Goal: Transaction & Acquisition: Purchase product/service

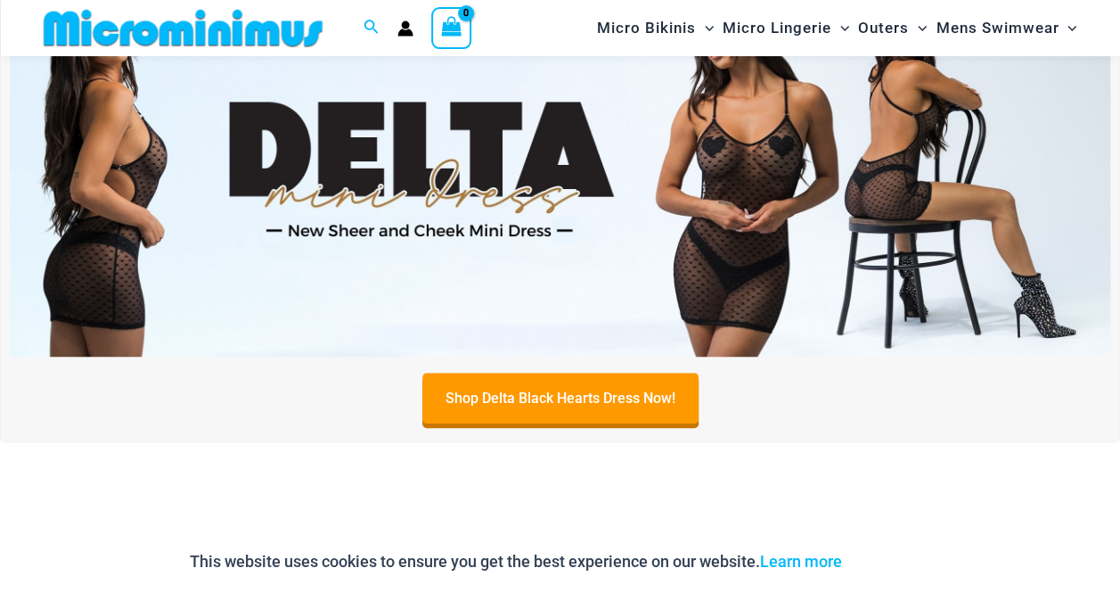
scroll to position [657, 0]
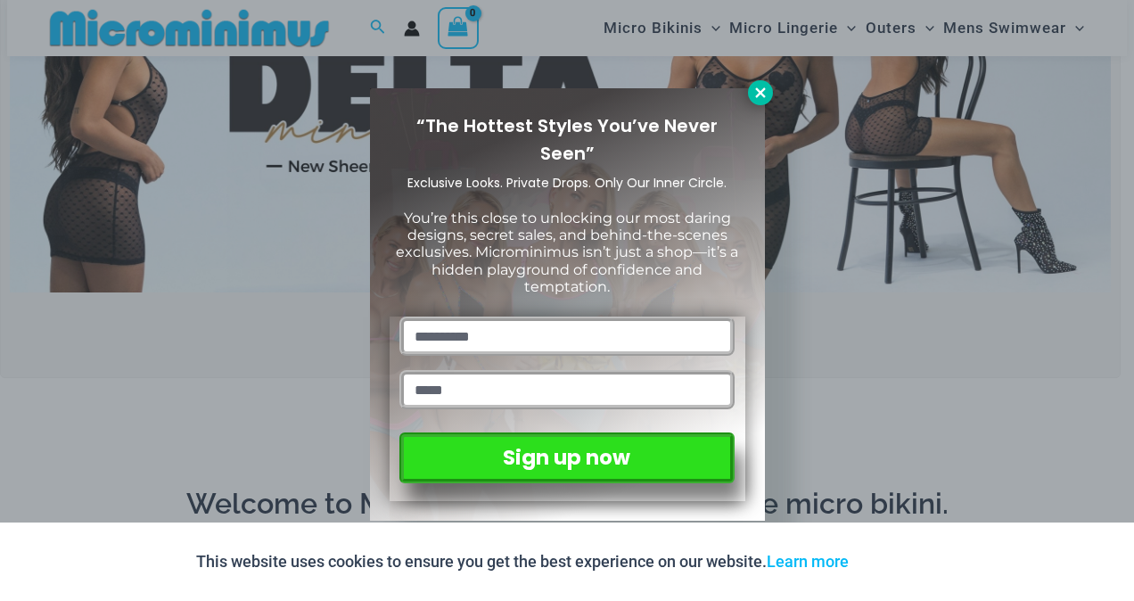
click at [753, 98] on icon at bounding box center [760, 93] width 16 height 16
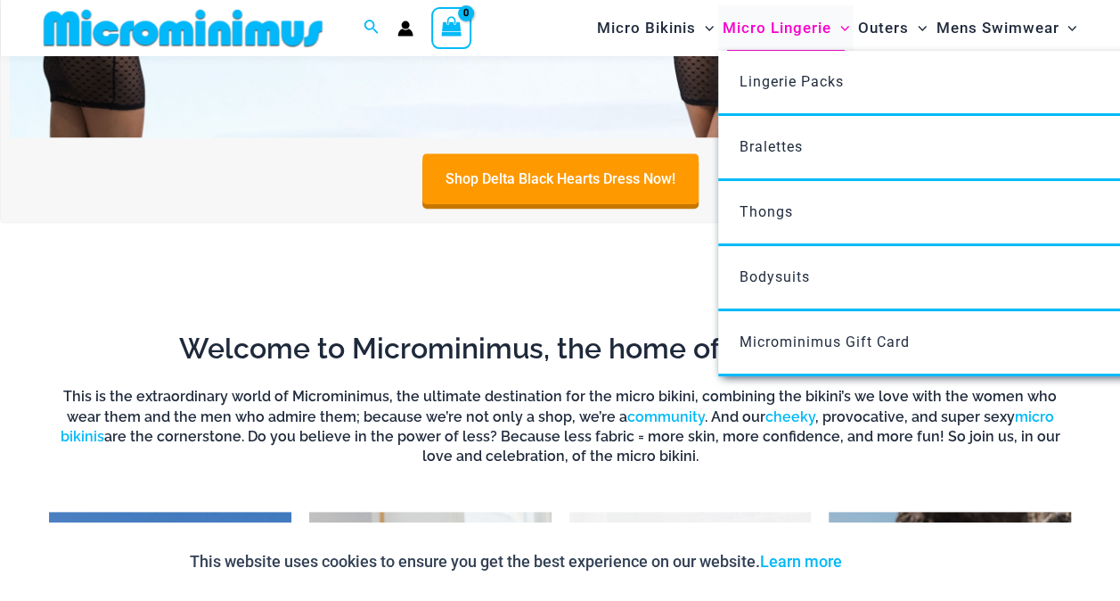
scroll to position [813, 0]
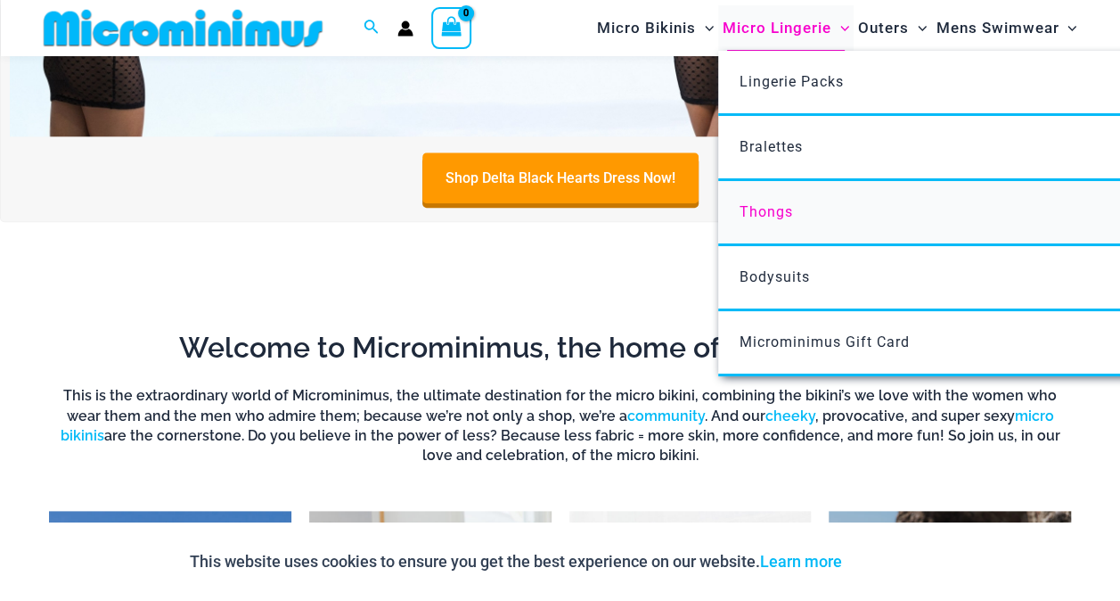
click at [768, 203] on span "Thongs" at bounding box center [766, 211] width 53 height 17
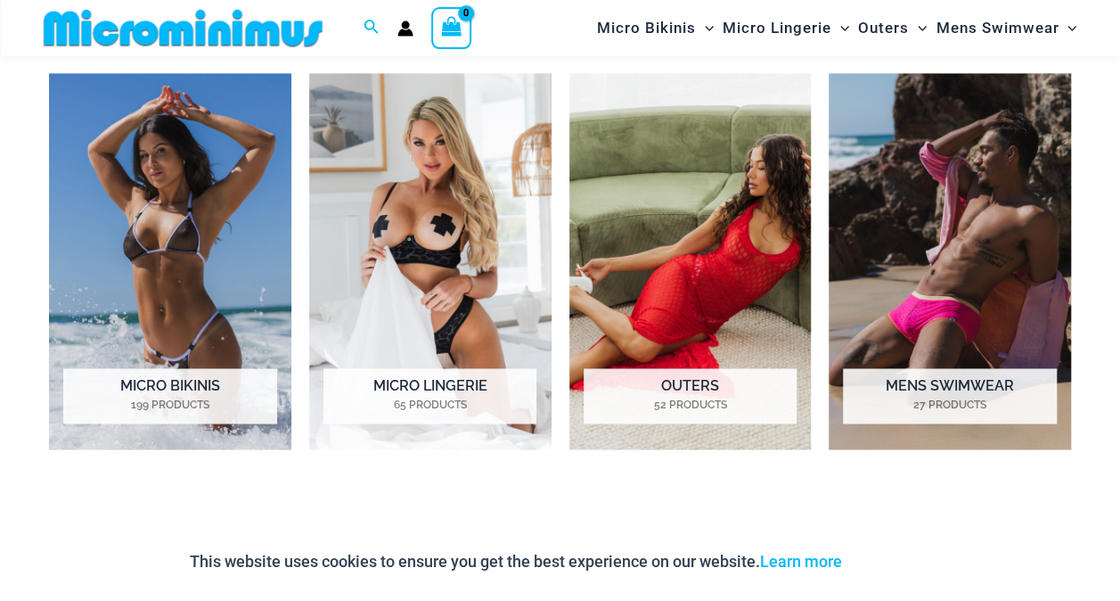
scroll to position [1250, 0]
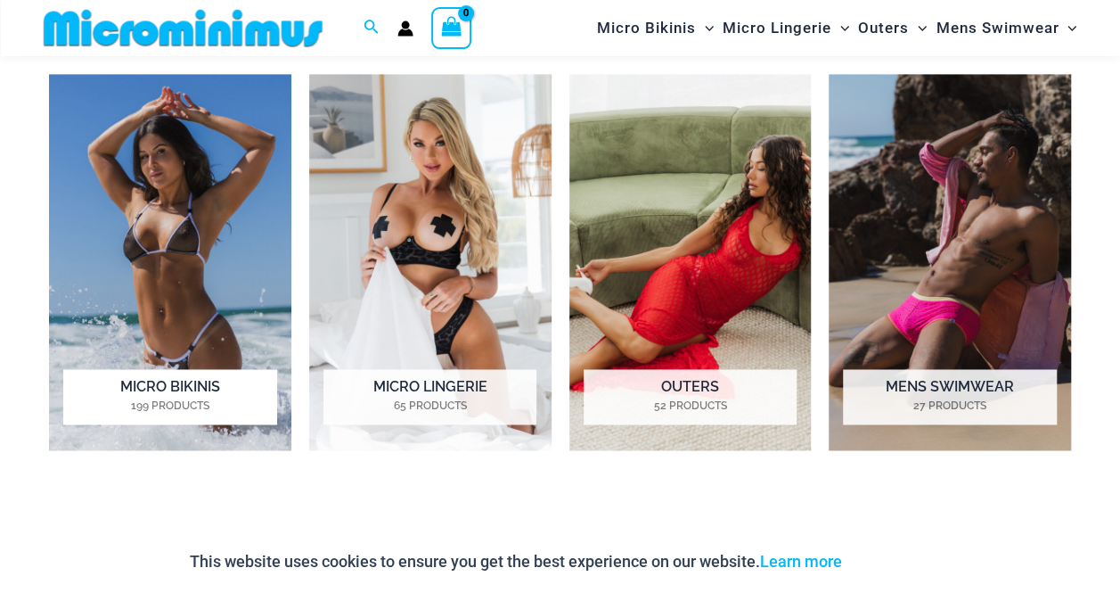
click at [175, 390] on h2 "Micro Bikinis 199 Products" at bounding box center [169, 396] width 213 height 55
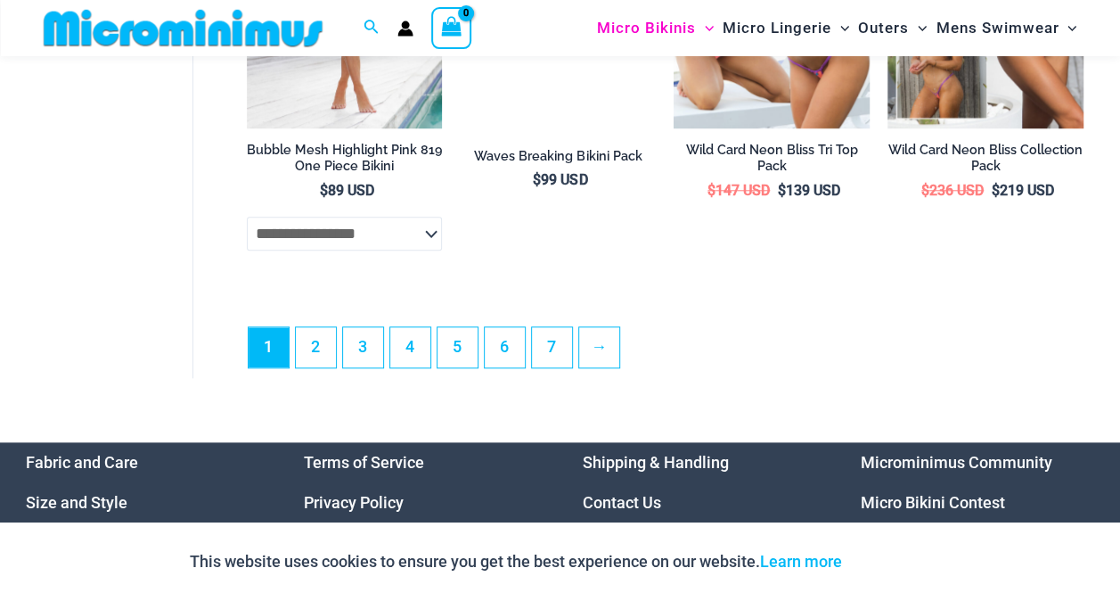
scroll to position [4178, 0]
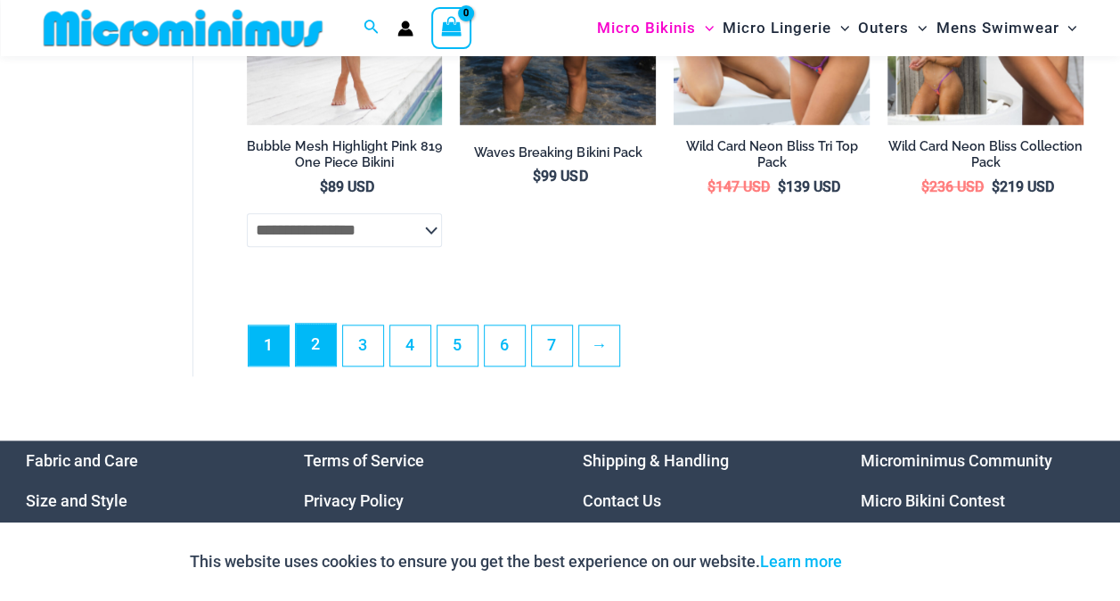
click at [316, 357] on link "2" at bounding box center [316, 345] width 40 height 42
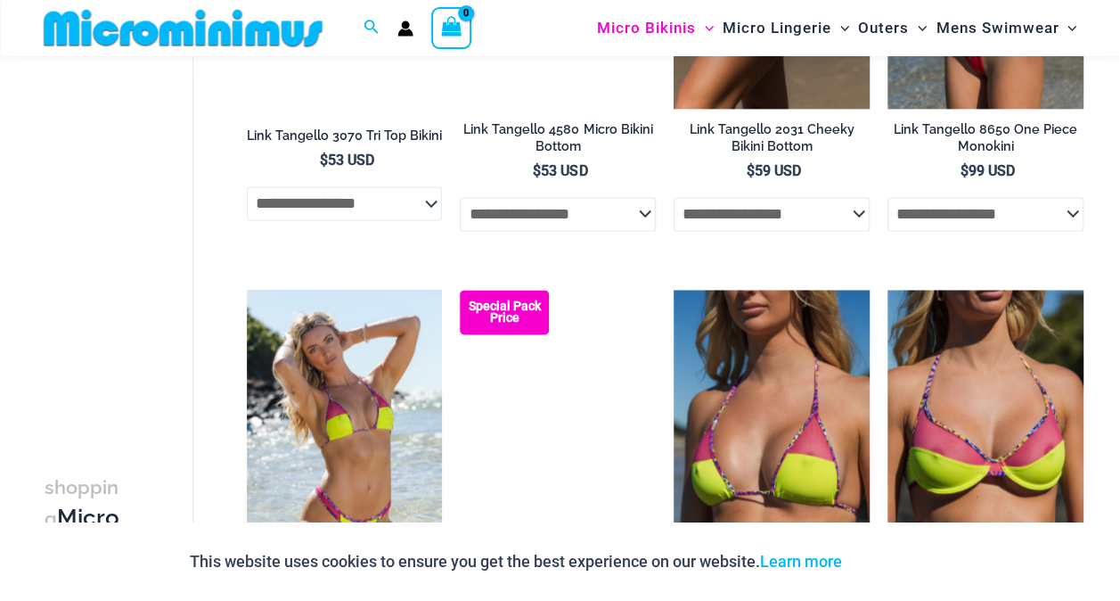
scroll to position [1334, 0]
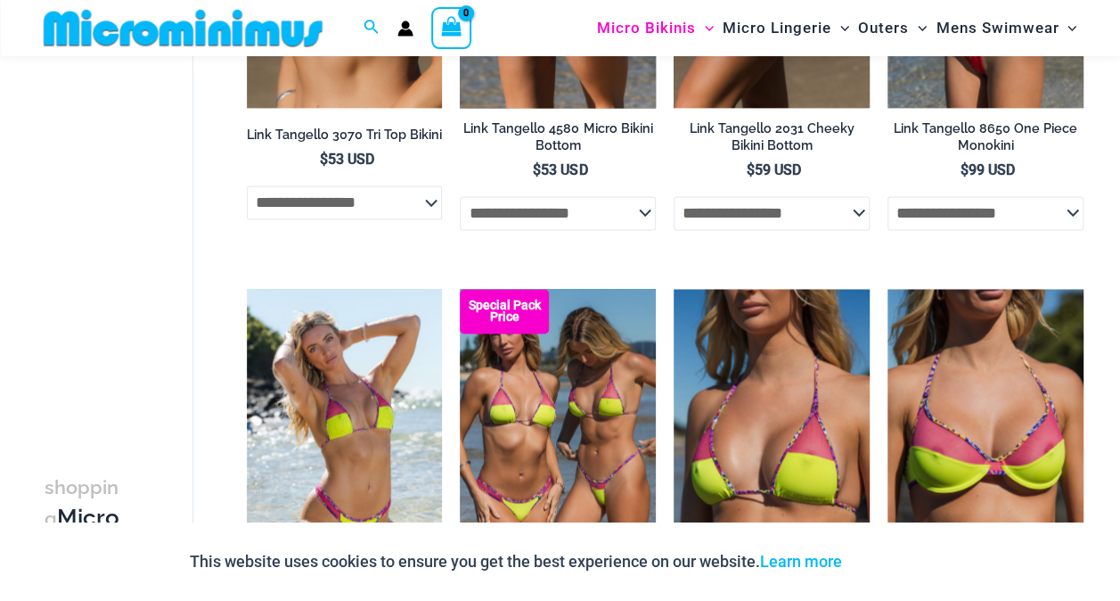
click at [649, 218] on select "**********" at bounding box center [558, 213] width 196 height 34
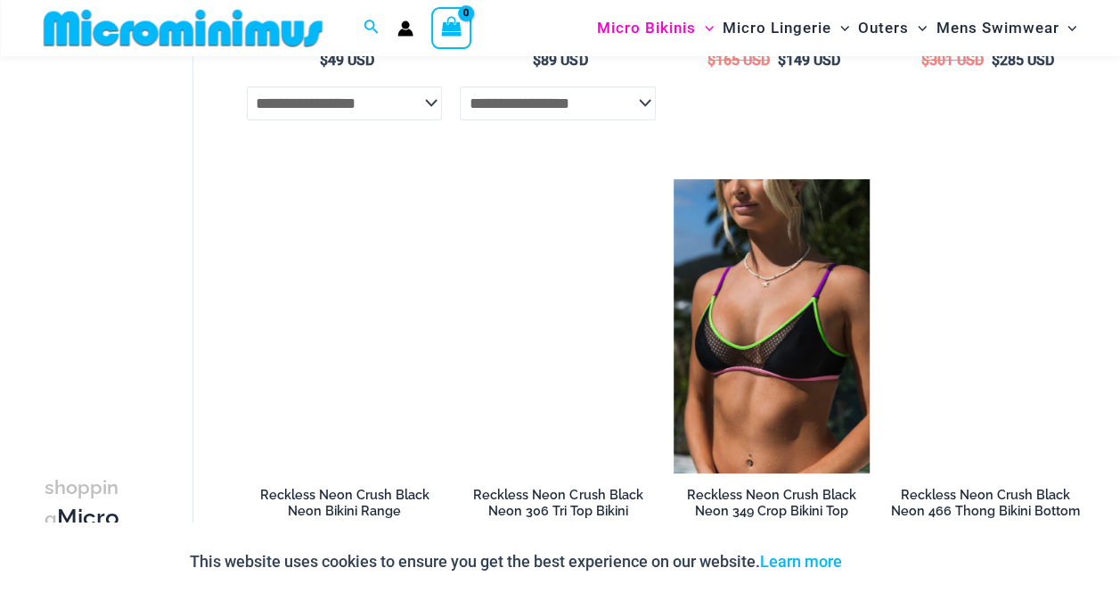
scroll to position [3673, 0]
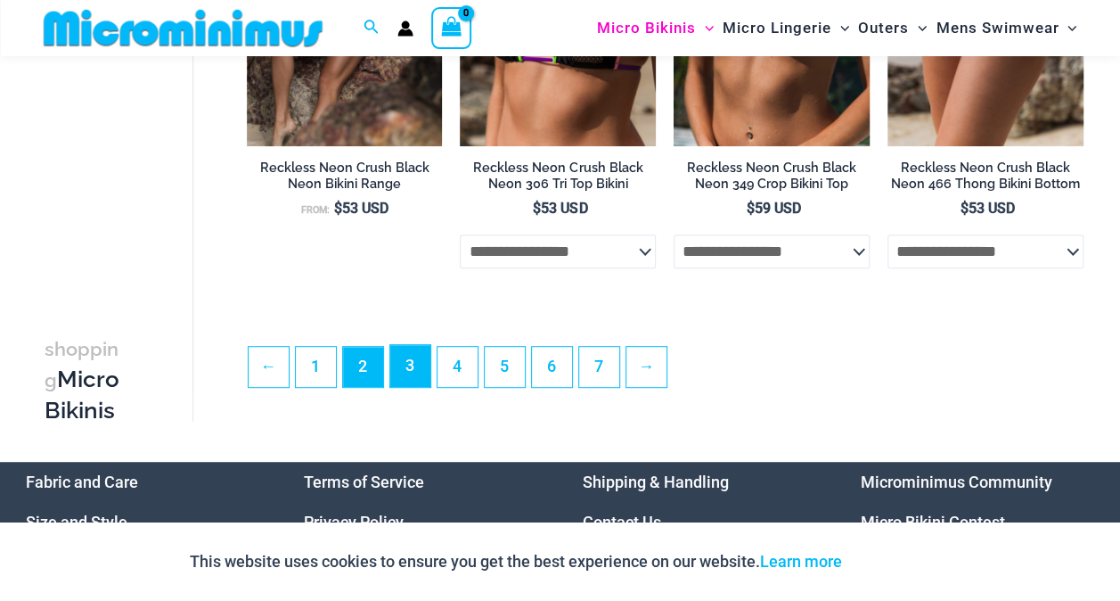
click at [402, 379] on link "3" at bounding box center [410, 366] width 40 height 42
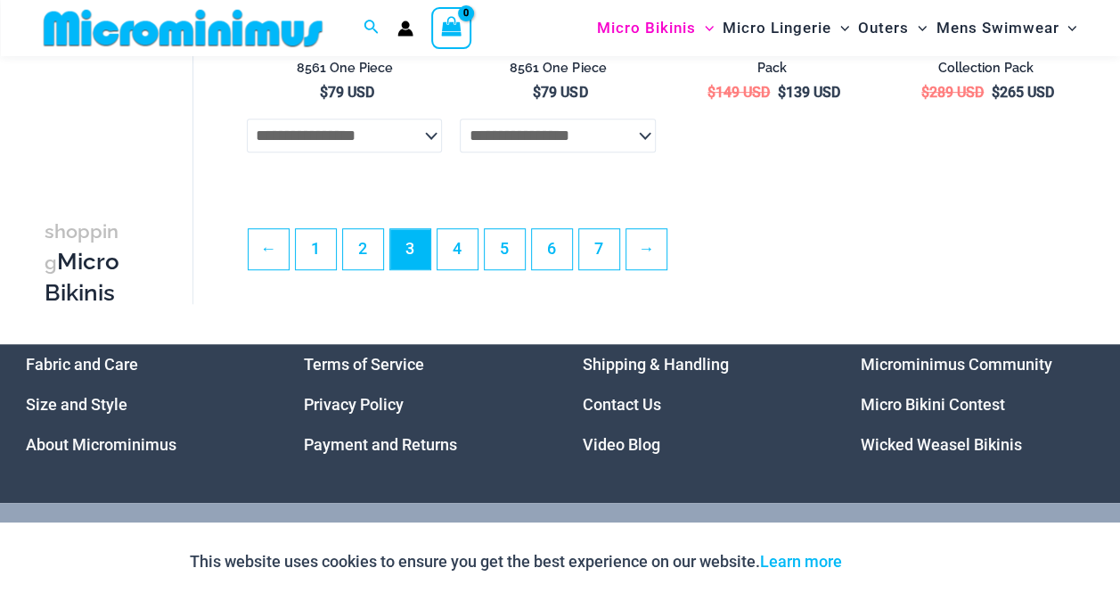
scroll to position [3791, 0]
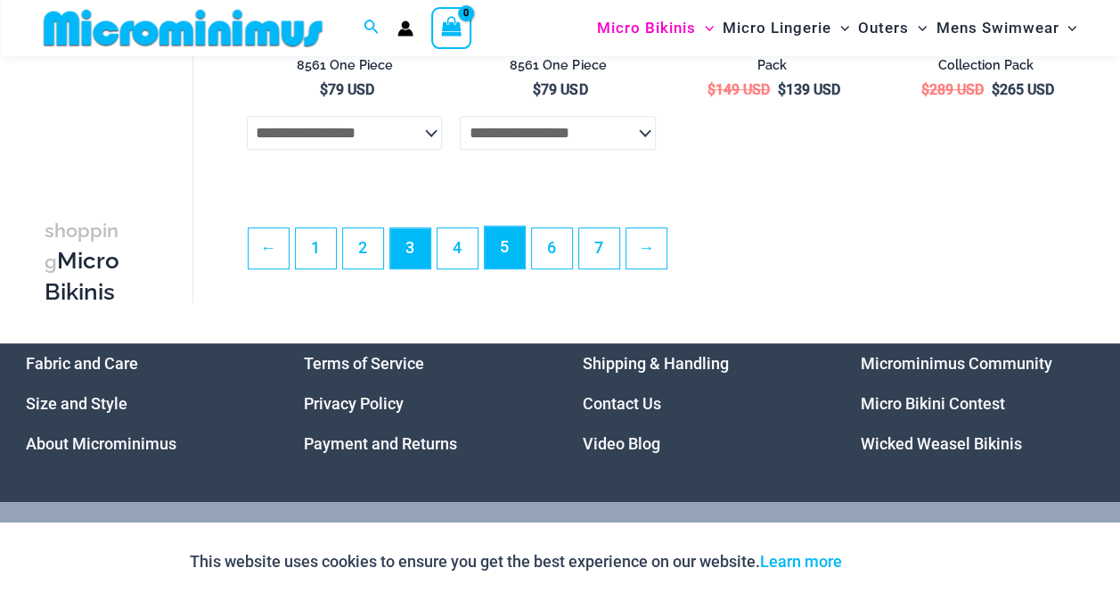
click at [509, 264] on link "5" at bounding box center [505, 247] width 40 height 42
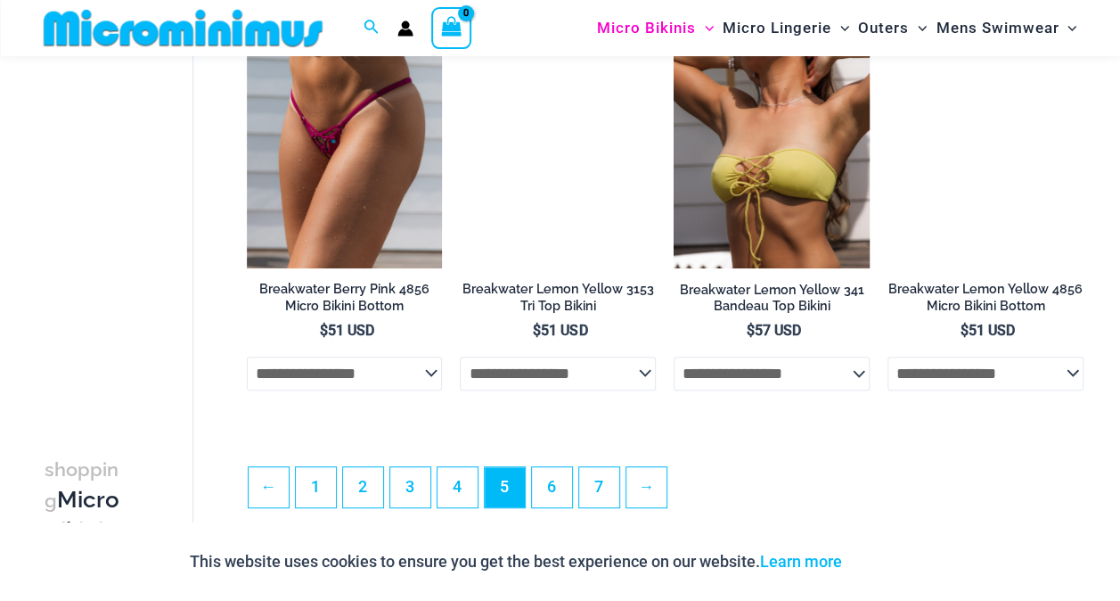
scroll to position [3524, 0]
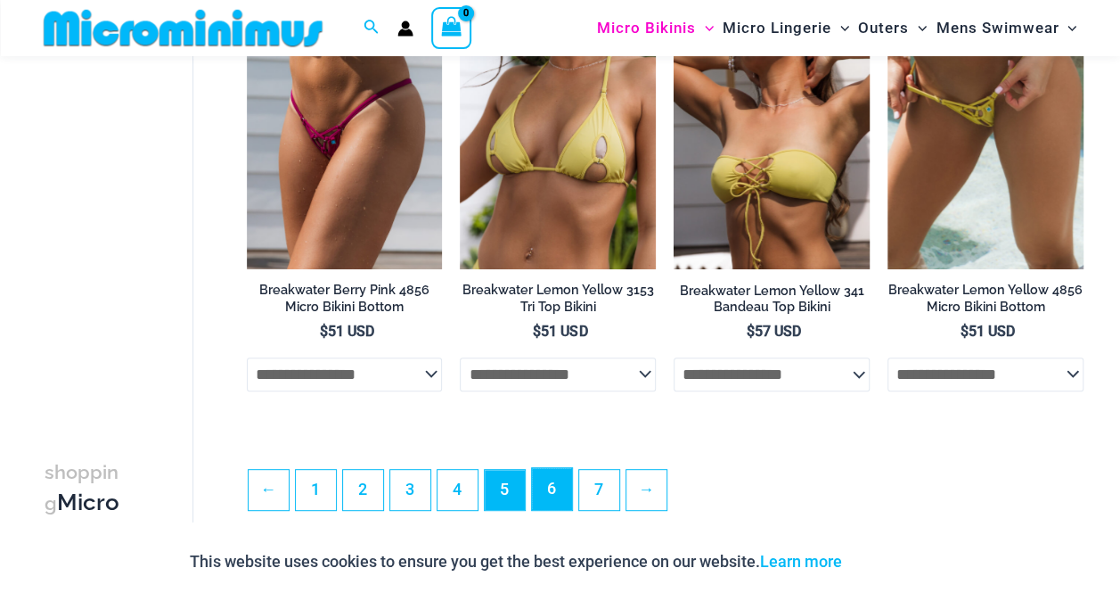
click at [556, 497] on link "6" at bounding box center [552, 489] width 40 height 42
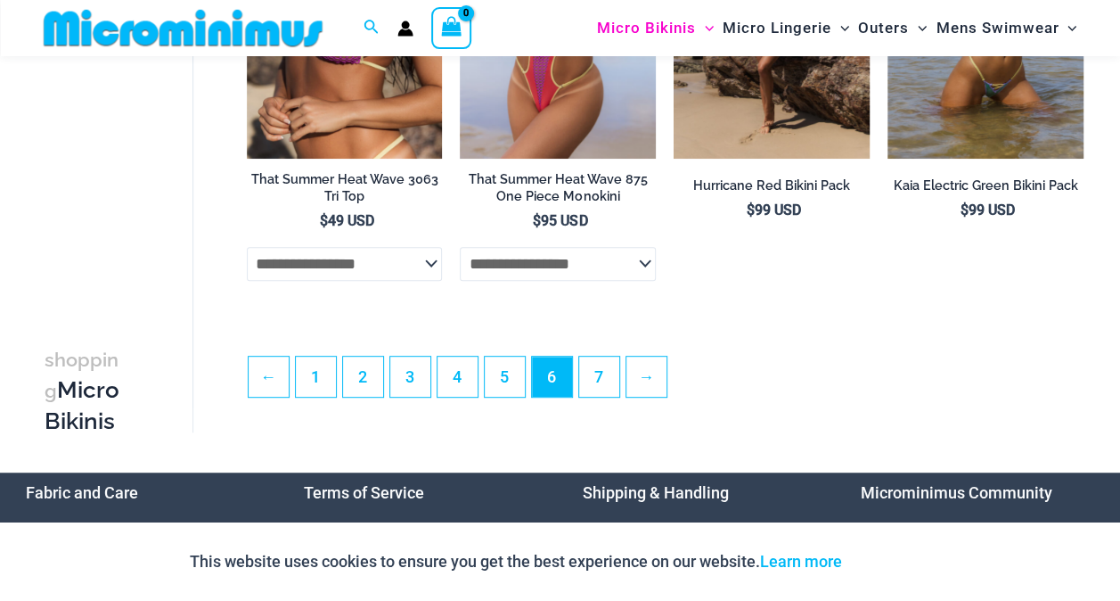
scroll to position [3679, 0]
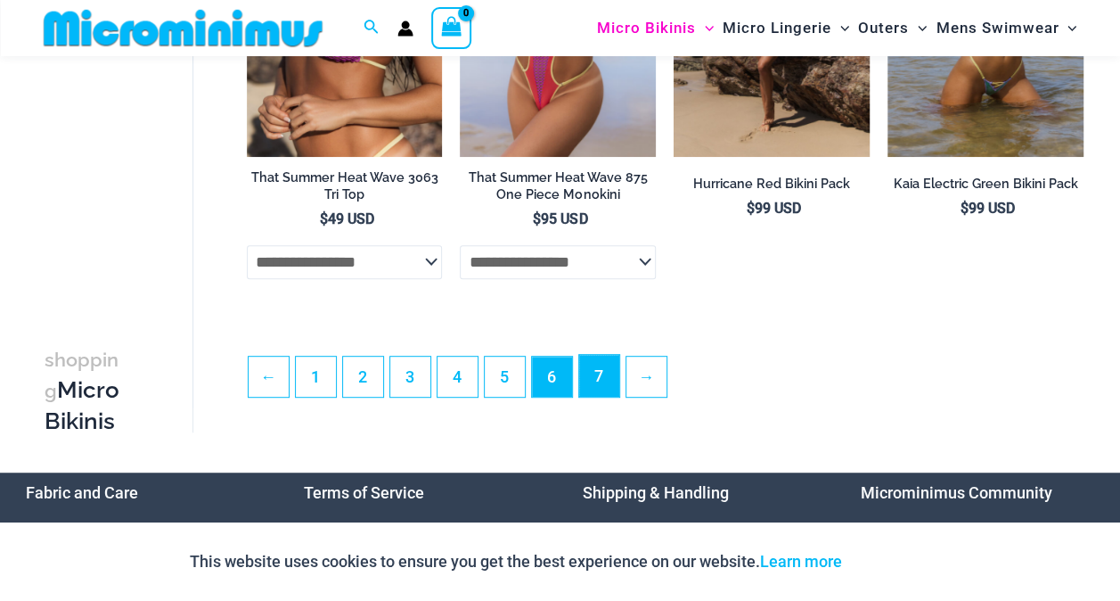
click at [601, 376] on link "7" at bounding box center [599, 376] width 40 height 42
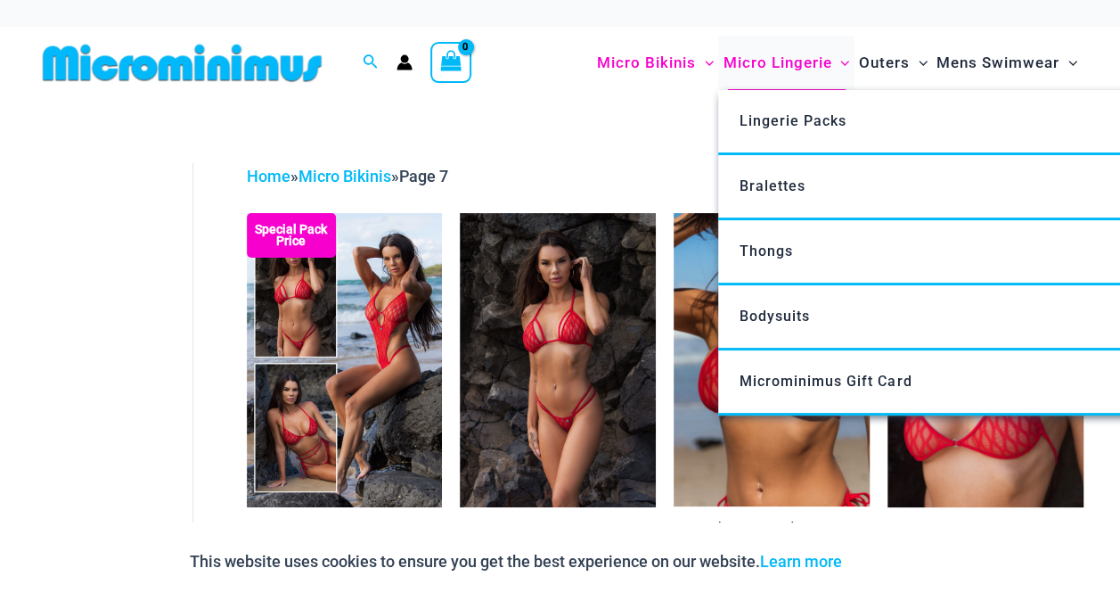
click at [783, 75] on span "Micro Lingerie" at bounding box center [777, 62] width 109 height 45
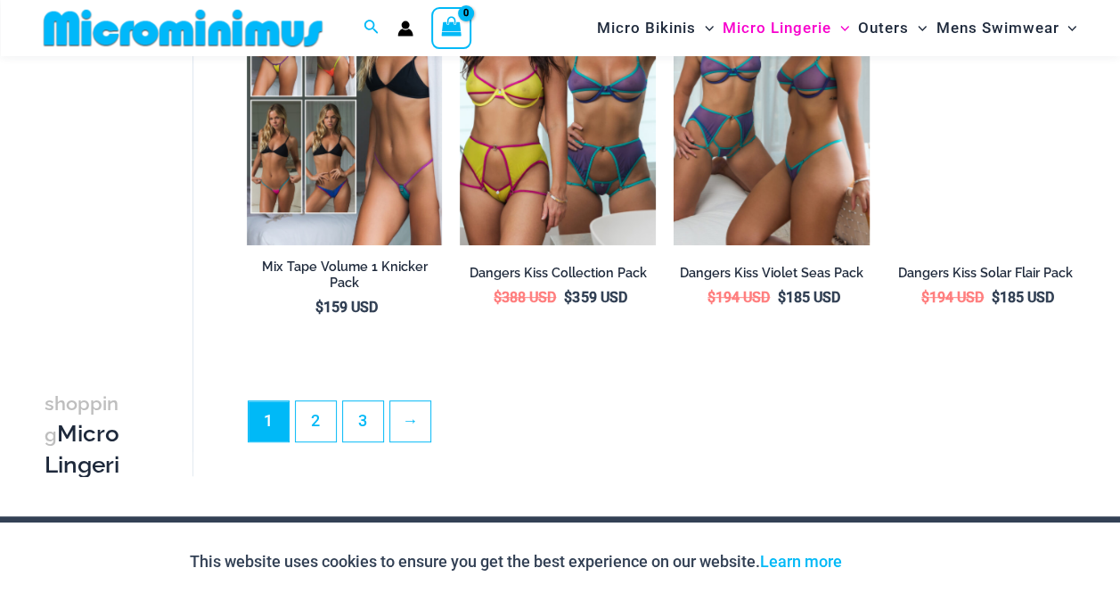
scroll to position [3692, 0]
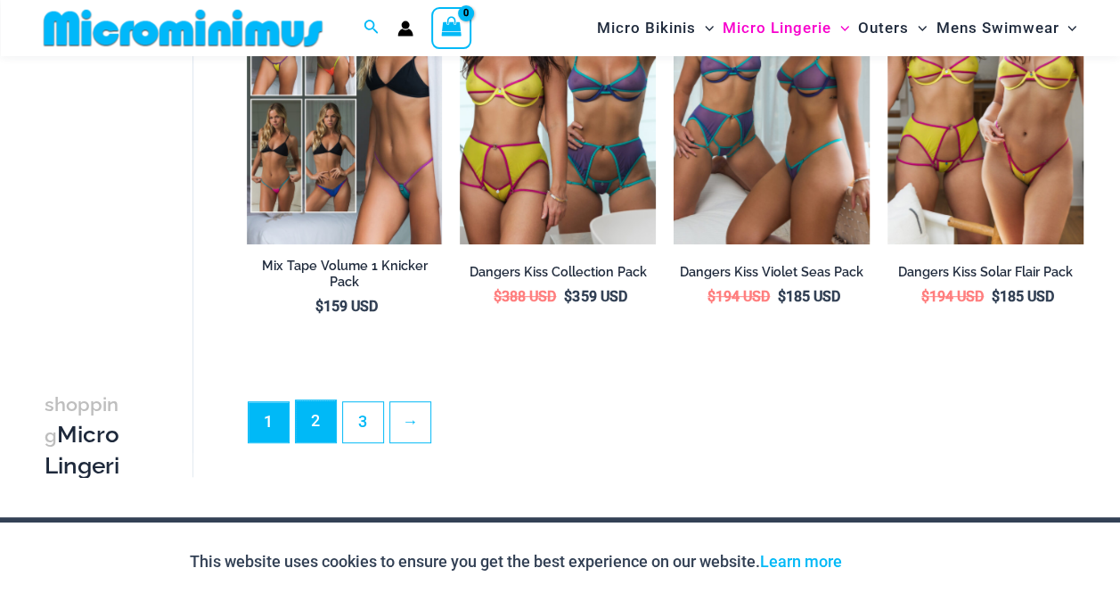
click at [317, 417] on link "2" at bounding box center [316, 421] width 40 height 42
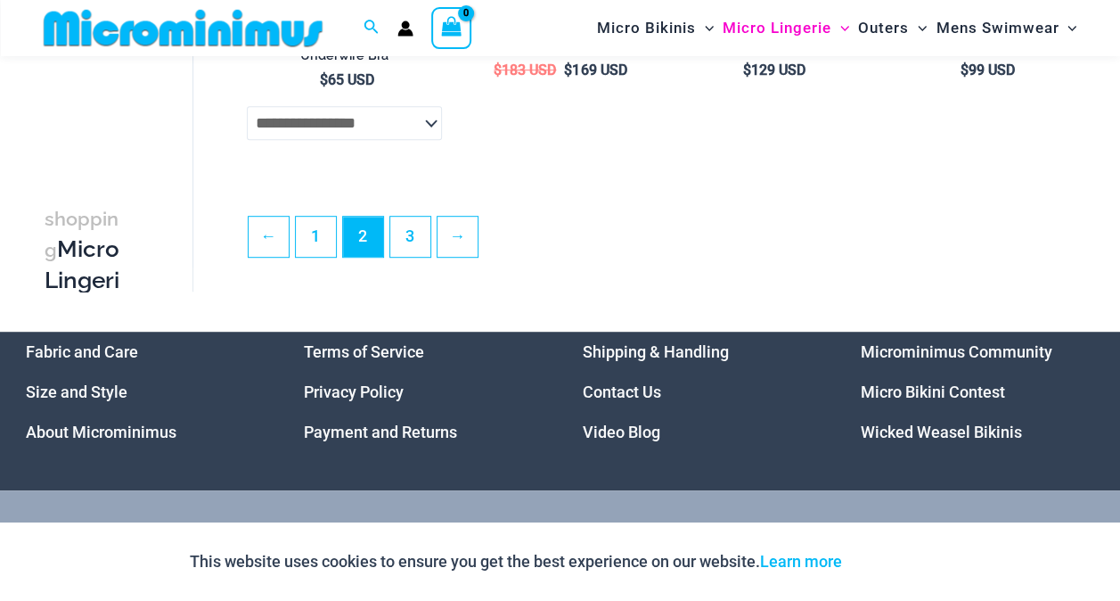
scroll to position [3803, 0]
click at [406, 251] on link "3" at bounding box center [410, 236] width 40 height 42
